Goal: Feedback & Contribution: Contribute content

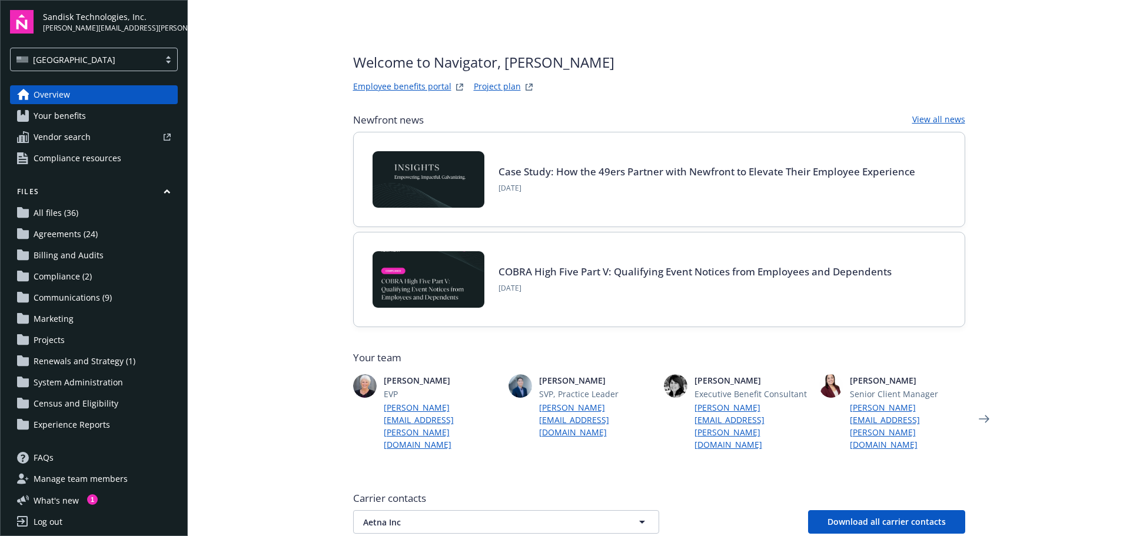
click at [118, 300] on link "Communications (9)" at bounding box center [94, 297] width 168 height 19
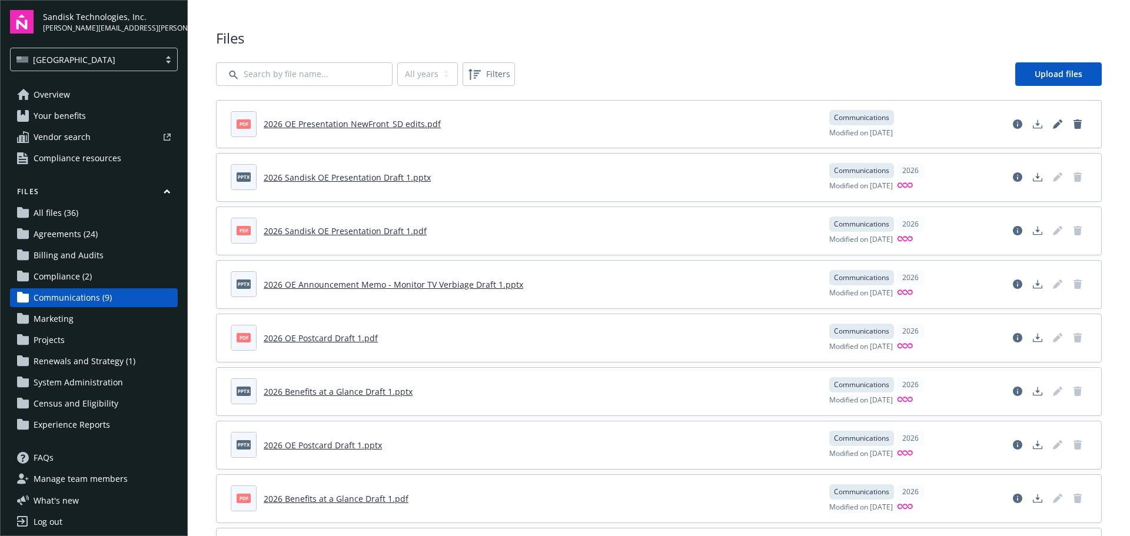
click at [100, 402] on span "Census and Eligibility" at bounding box center [76, 403] width 85 height 19
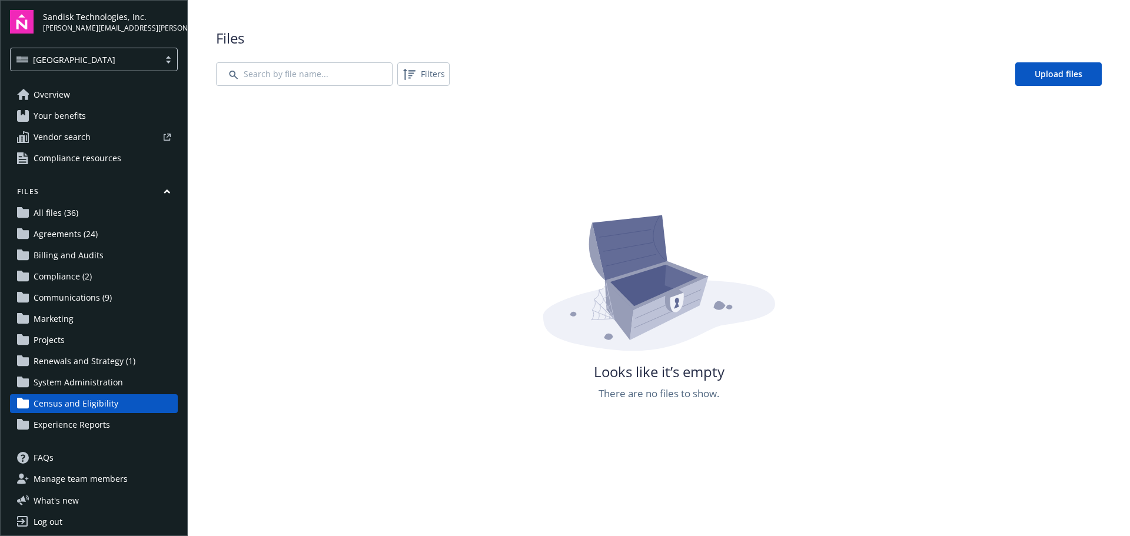
click at [88, 300] on span "Communications (9)" at bounding box center [73, 297] width 78 height 19
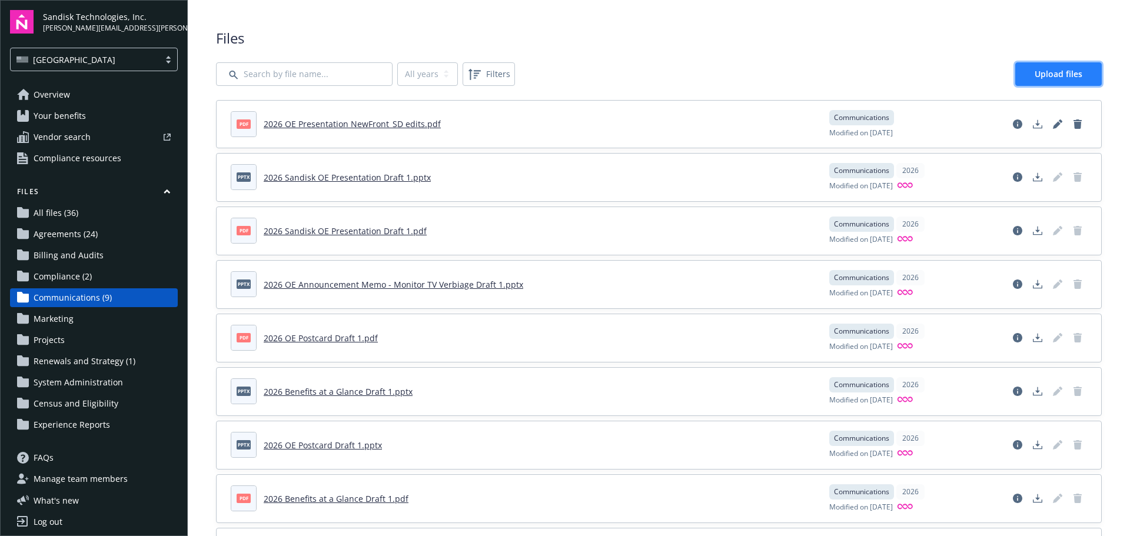
click at [1034, 79] on link "Upload files" at bounding box center [1058, 74] width 87 height 24
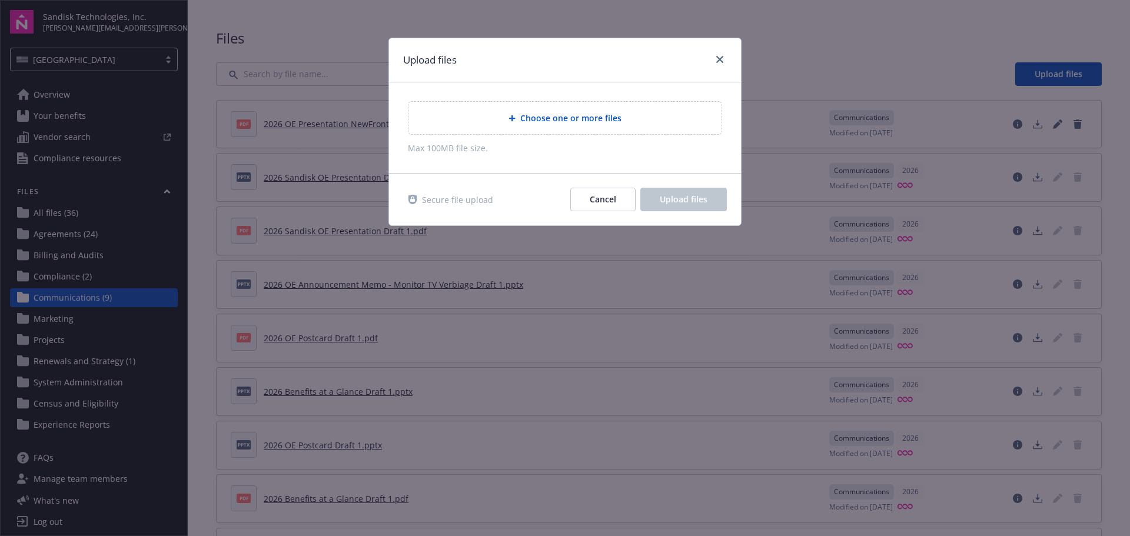
click at [578, 117] on span "Choose one or more files" at bounding box center [570, 118] width 101 height 12
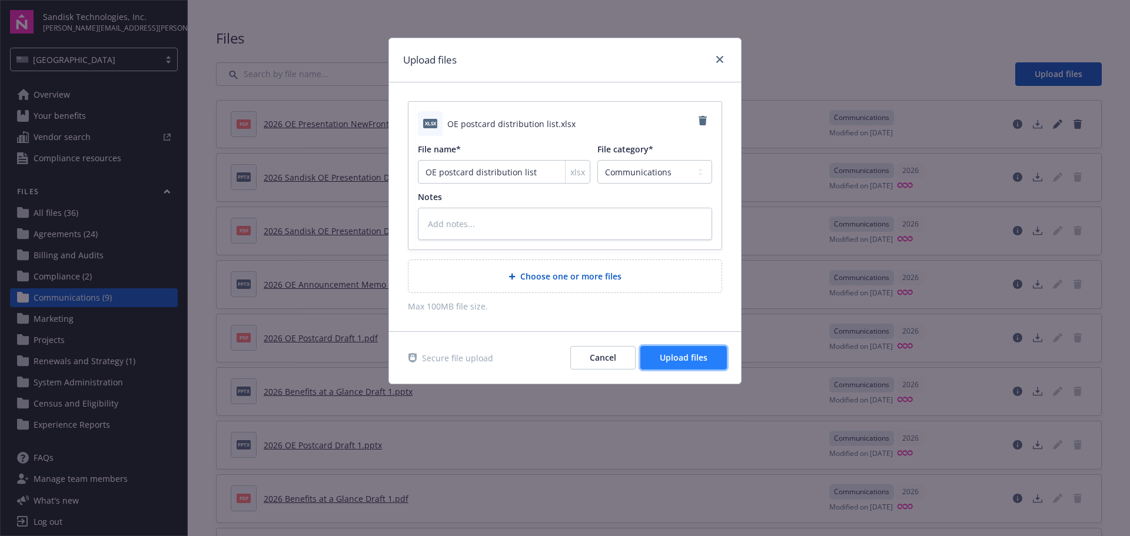
click at [686, 359] on span "Upload files" at bounding box center [684, 357] width 48 height 11
type textarea "x"
